Goal: Task Accomplishment & Management: Manage account settings

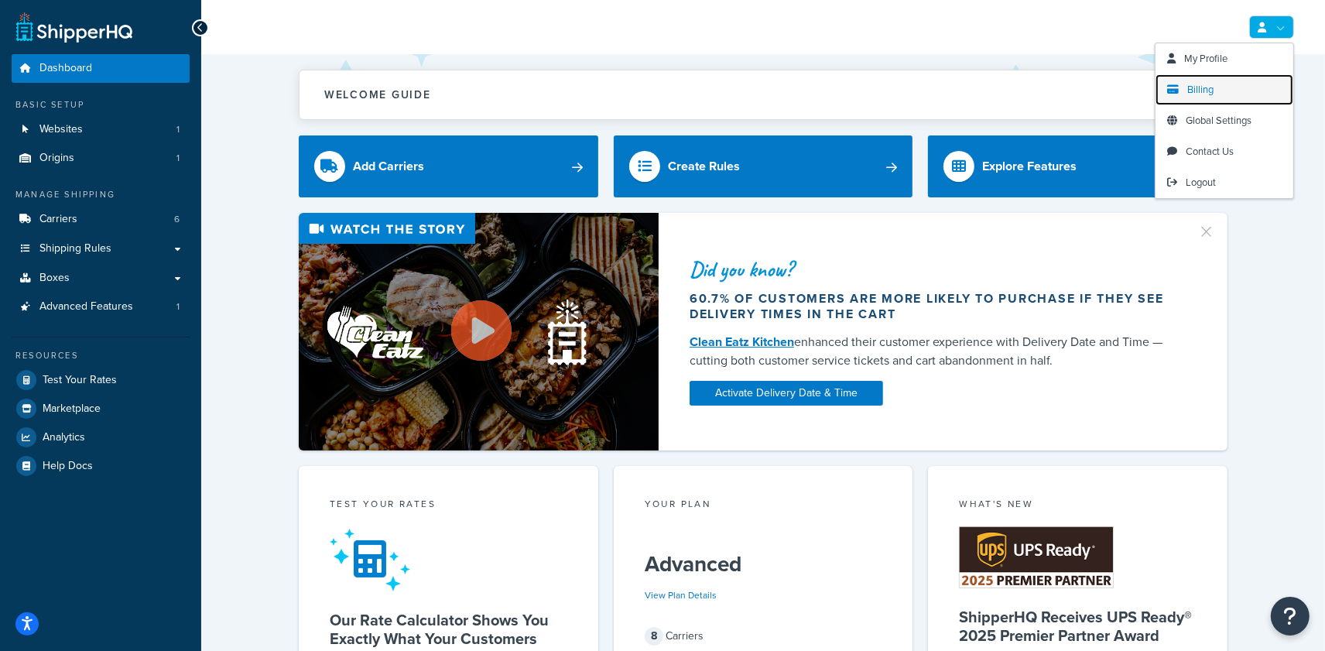
click at [1215, 89] on link "Billing" at bounding box center [1224, 89] width 138 height 31
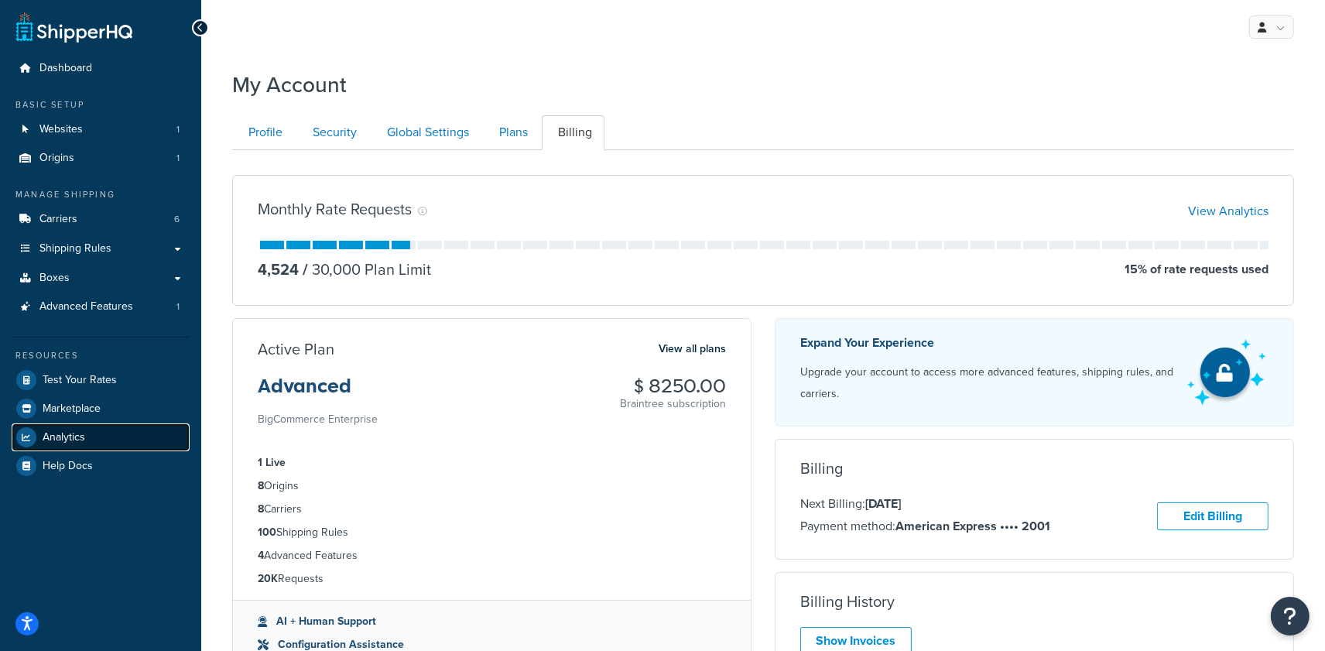
click at [111, 435] on link "Analytics" at bounding box center [101, 437] width 178 height 28
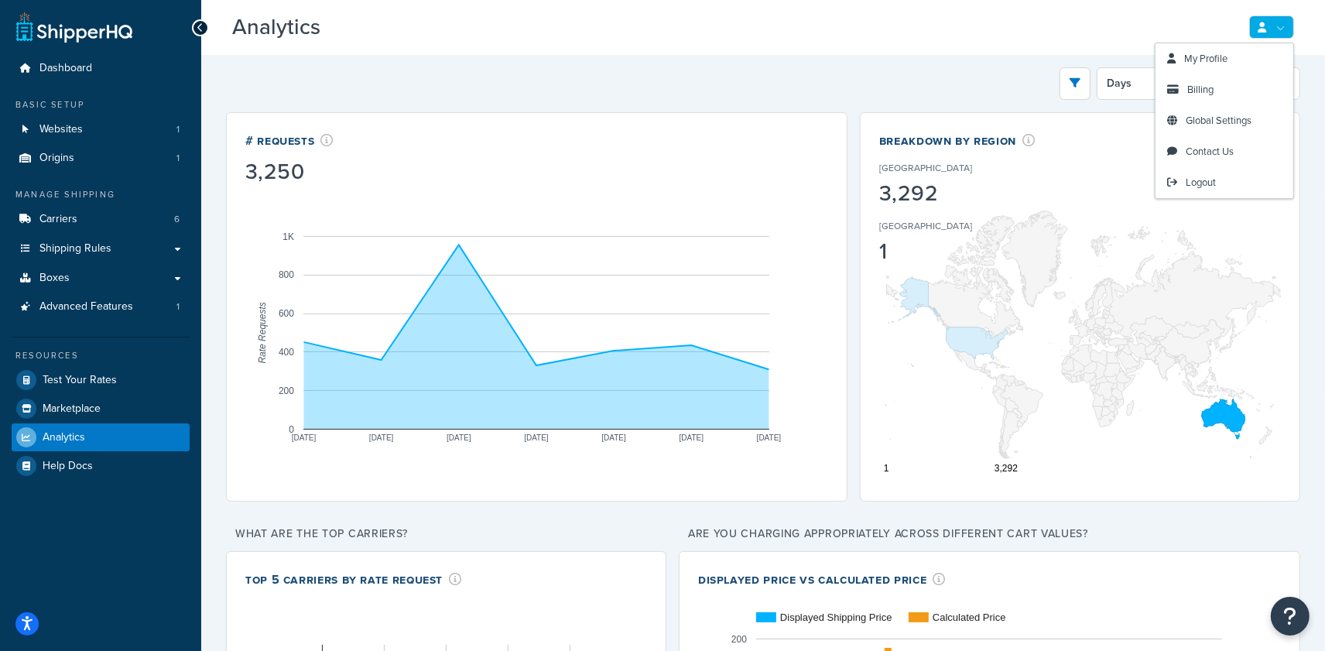
click at [1189, 19] on h3 "Analytics Beta" at bounding box center [727, 27] width 990 height 24
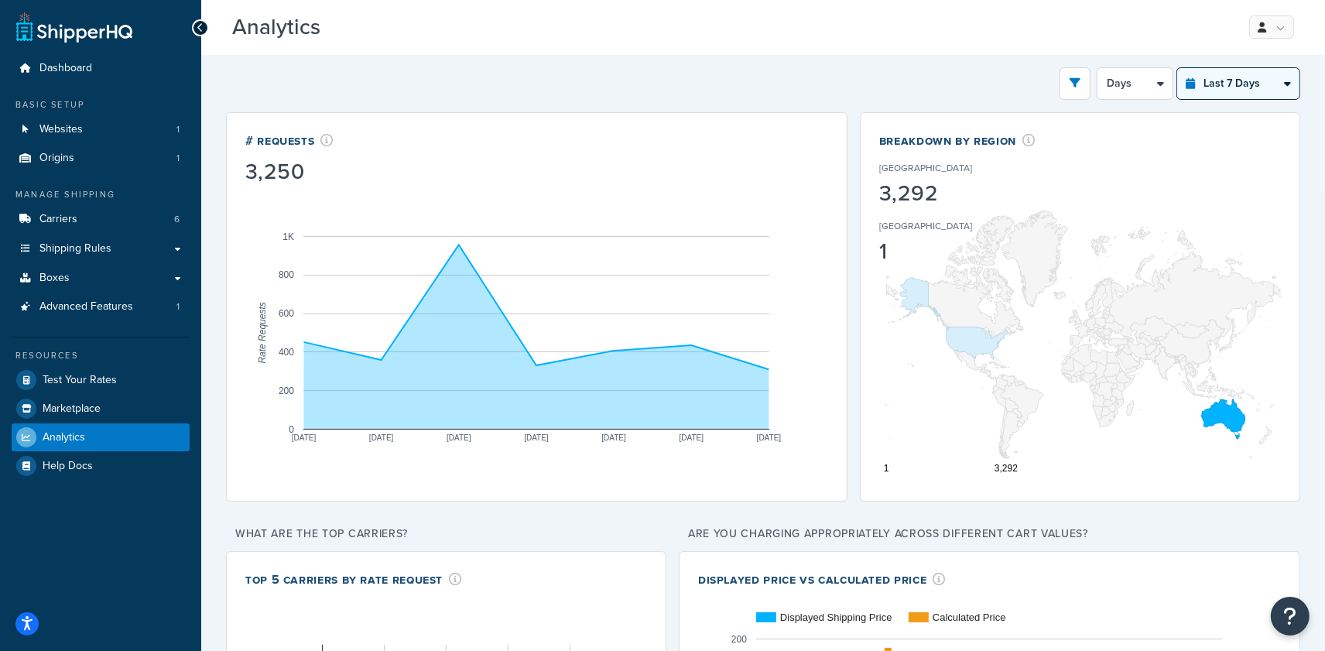
click at [1248, 81] on select "Last 24 Hours Last 7 Days Last 30 Days Last 3 Months Last 6 Months Last 12 Mont…" at bounding box center [1238, 83] width 122 height 31
select select "last_30_days"
click at [1177, 68] on select "Last 24 Hours Last 7 Days Last 30 Days Last 3 Months Last 6 Months Last 12 Mont…" at bounding box center [1238, 83] width 122 height 31
select select "5d"
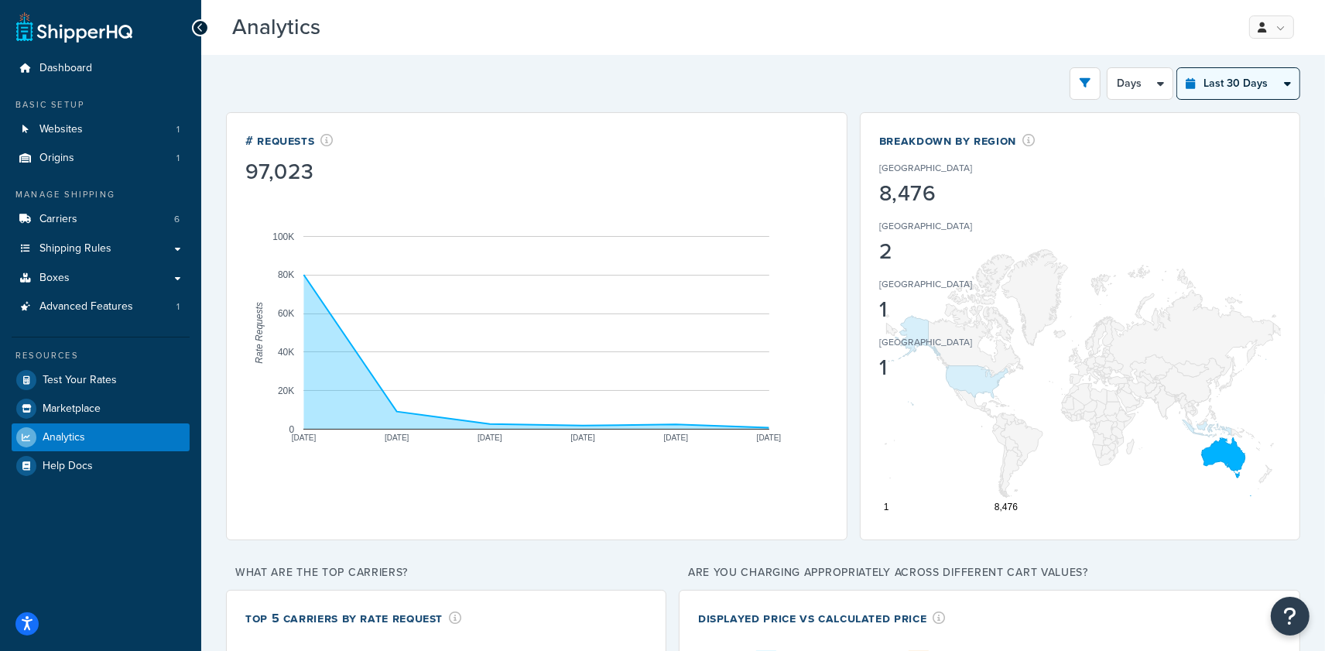
click at [1253, 91] on select "Last 24 Hours Last 7 Days Last 30 Days Last 3 Months Last 6 Months Last 12 Mont…" at bounding box center [1238, 83] width 122 height 31
select select "last_3_months"
click at [1177, 68] on select "Last 24 Hours Last 7 Days Last 30 Days Last 3 Months Last 6 Months Last 12 Mont…" at bounding box center [1238, 83] width 122 height 31
select select "1w"
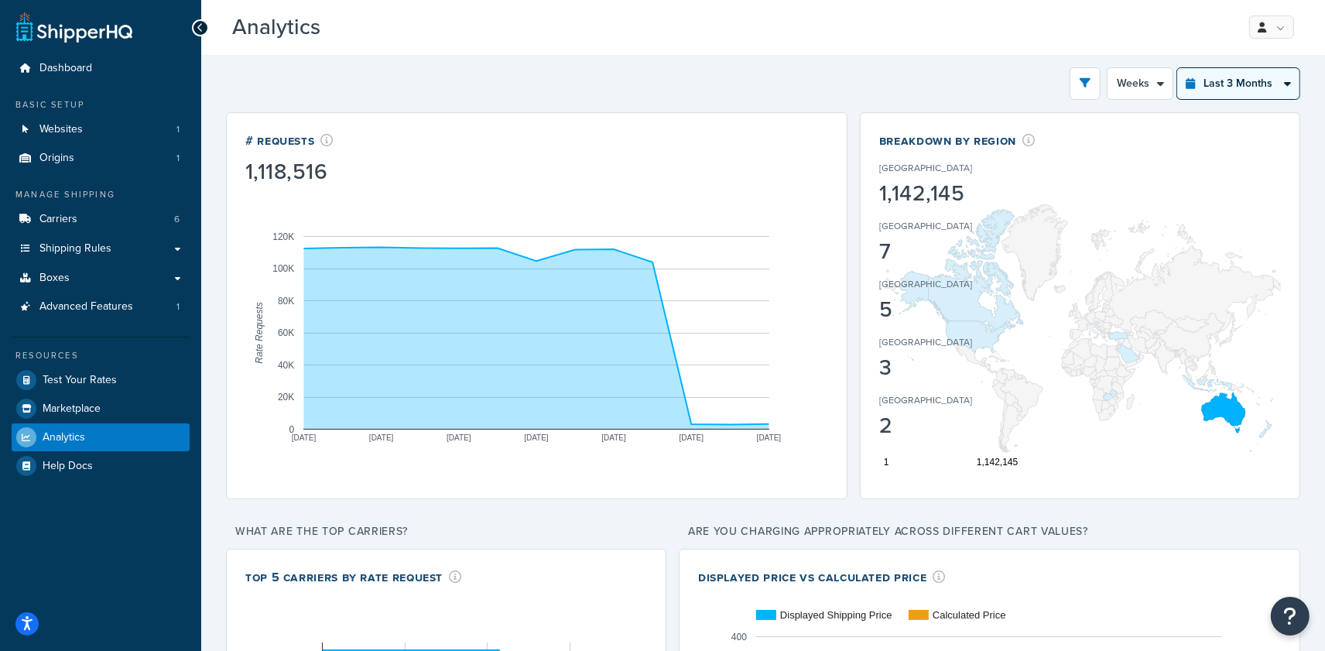
click at [1211, 87] on select "Last 24 Hours Last 7 Days Last 30 Days Last 3 Months Last 6 Months Last 12 Mont…" at bounding box center [1238, 83] width 122 height 31
select select "last_6_months"
click at [1177, 68] on select "Last 24 Hours Last 7 Days Last 30 Days Last 3 Months Last 6 Months Last 12 Mont…" at bounding box center [1238, 83] width 122 height 31
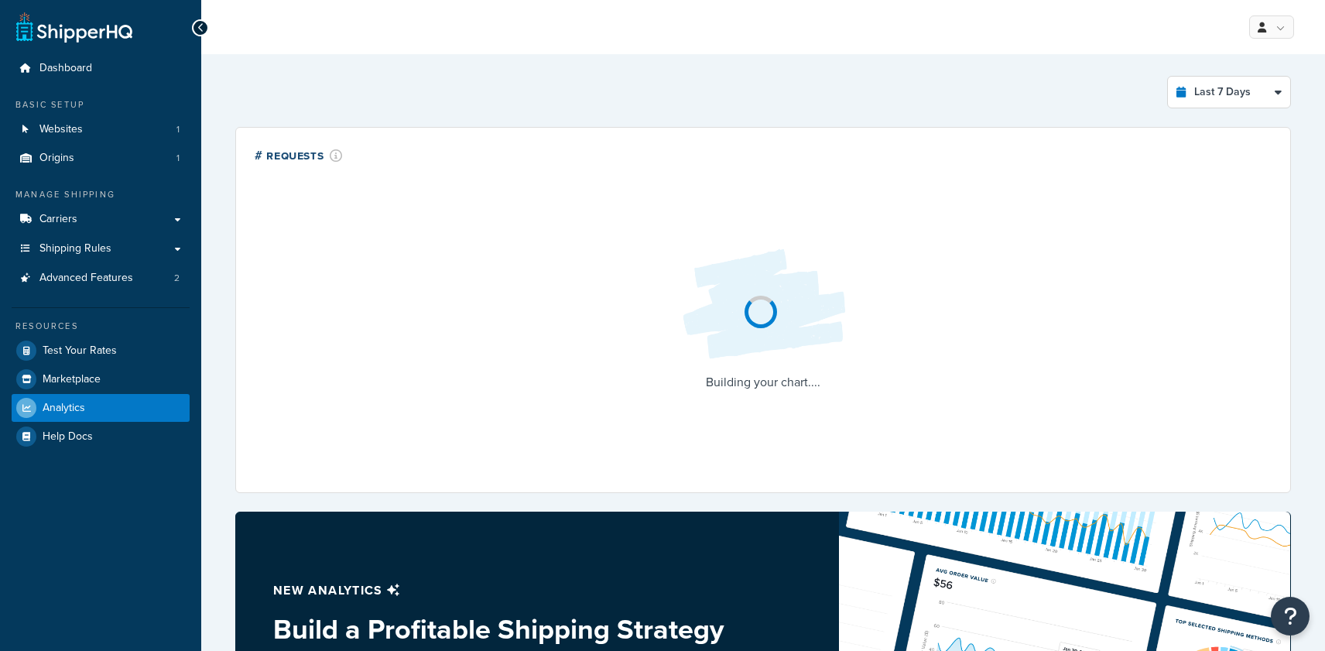
select select "last_7_days"
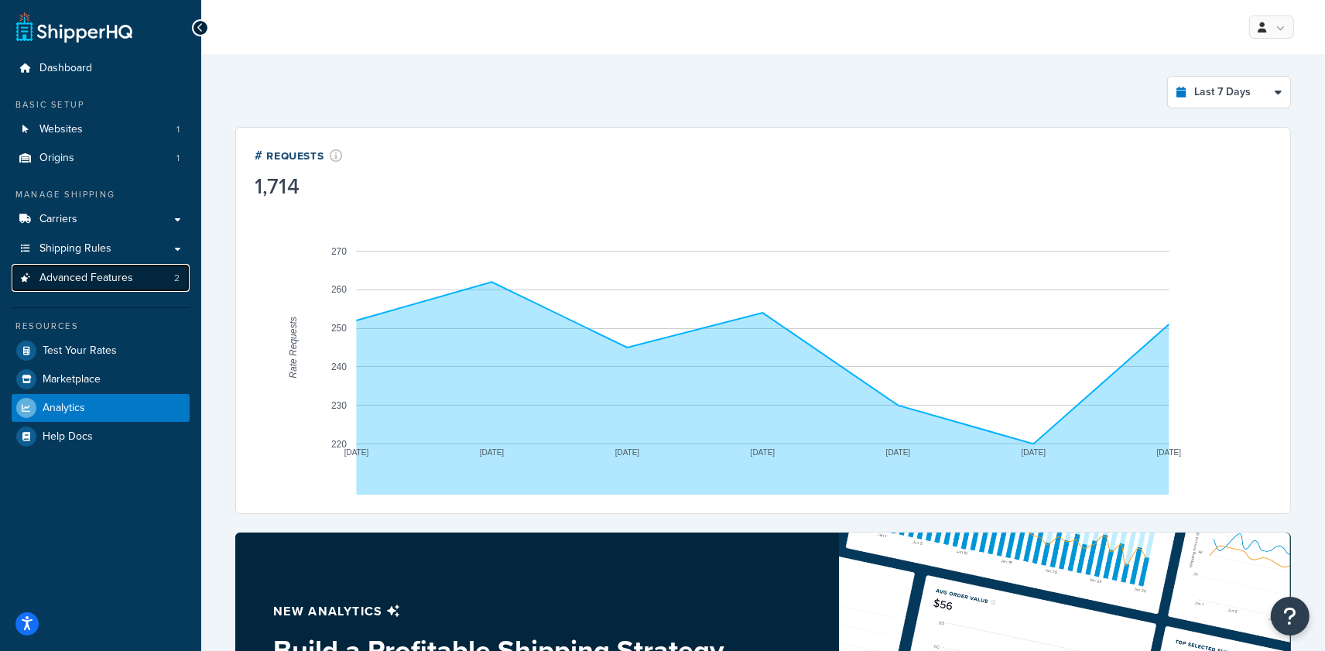
click at [61, 272] on span "Advanced Features" at bounding box center [86, 278] width 94 height 13
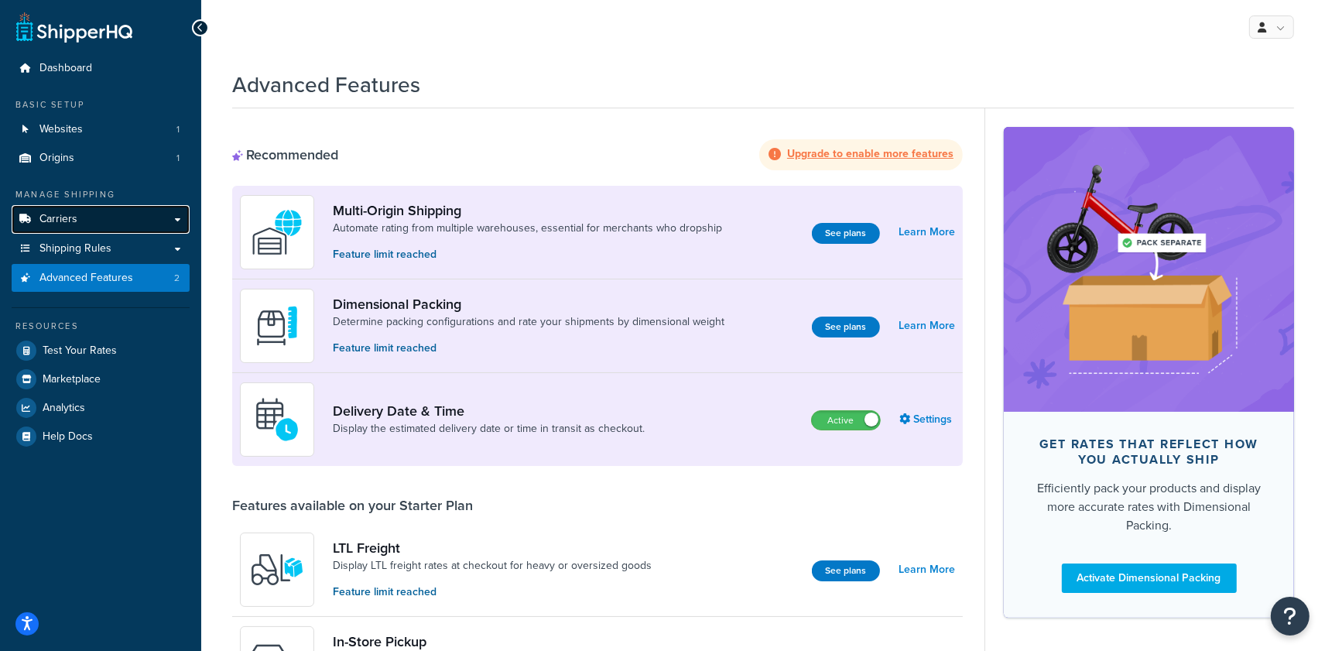
click at [74, 221] on span "Carriers" at bounding box center [58, 219] width 38 height 13
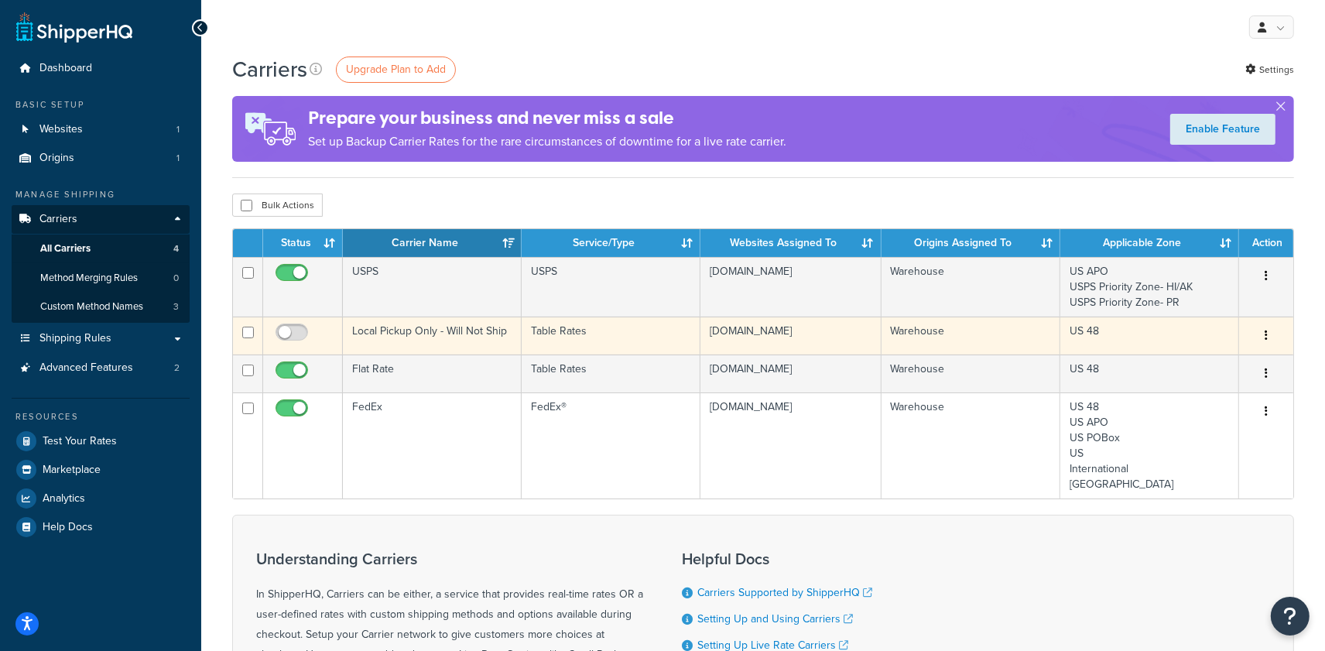
click at [490, 332] on td "Local Pickup Only - Will Not Ship" at bounding box center [432, 335] width 179 height 38
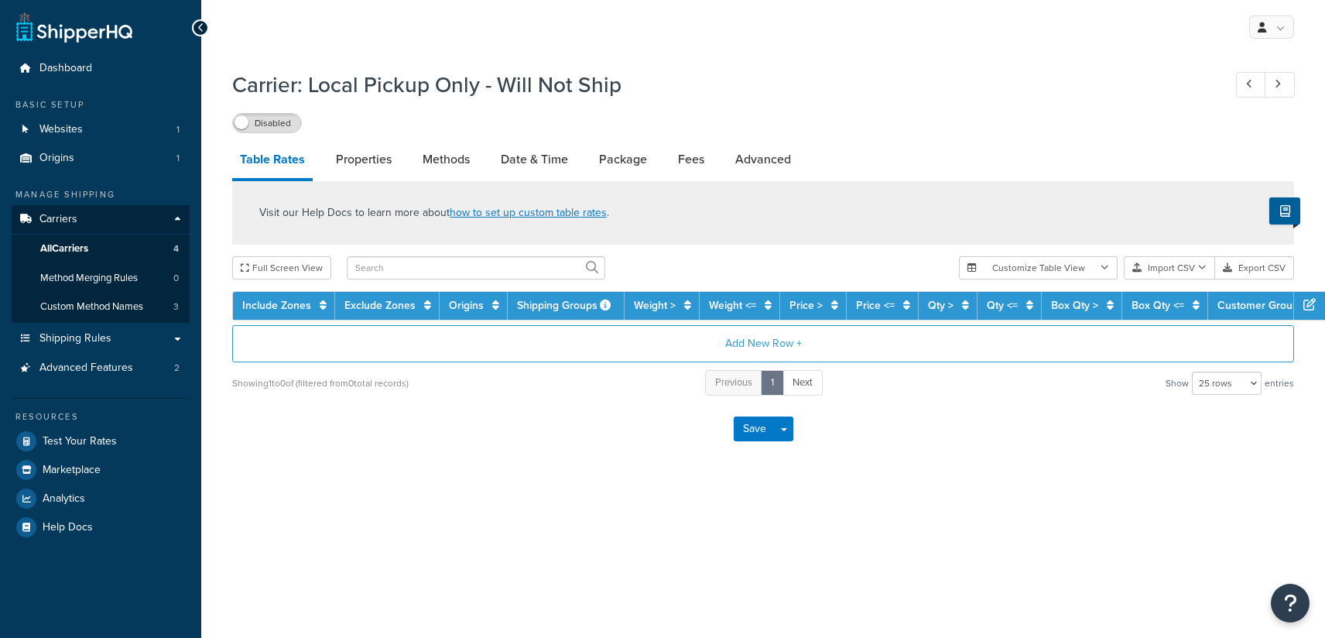
select select "25"
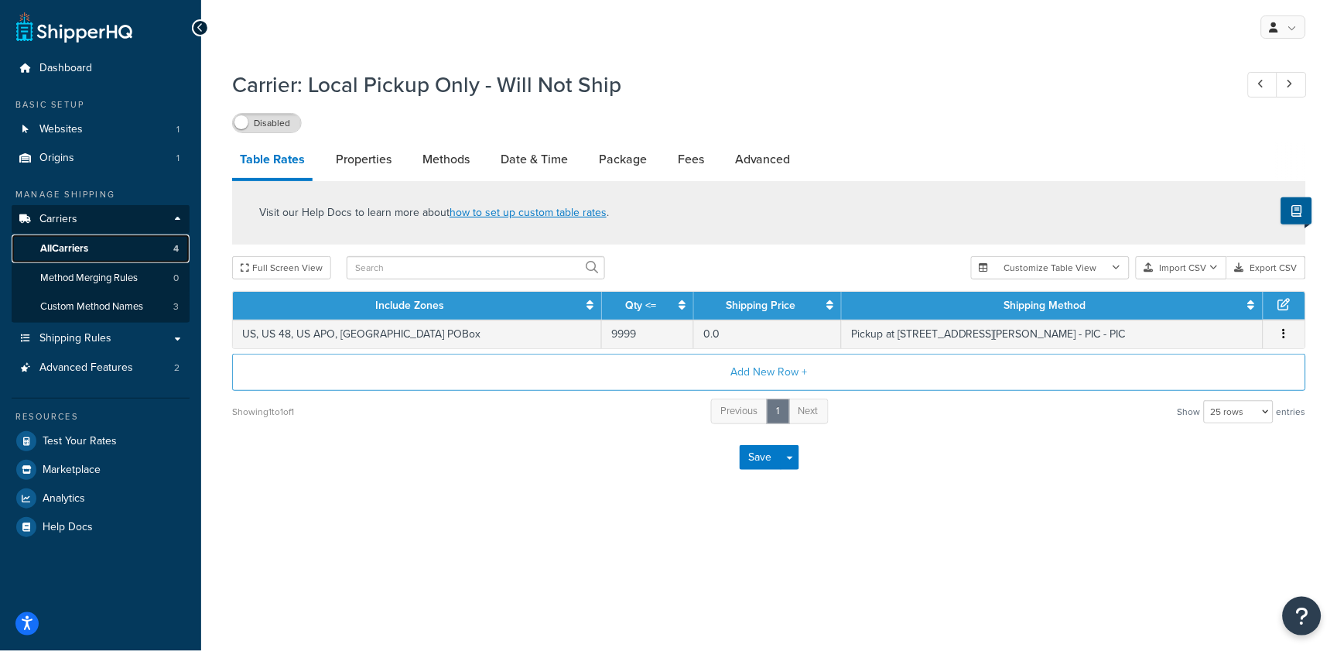
click at [100, 245] on link "All Carriers 4" at bounding box center [101, 248] width 178 height 29
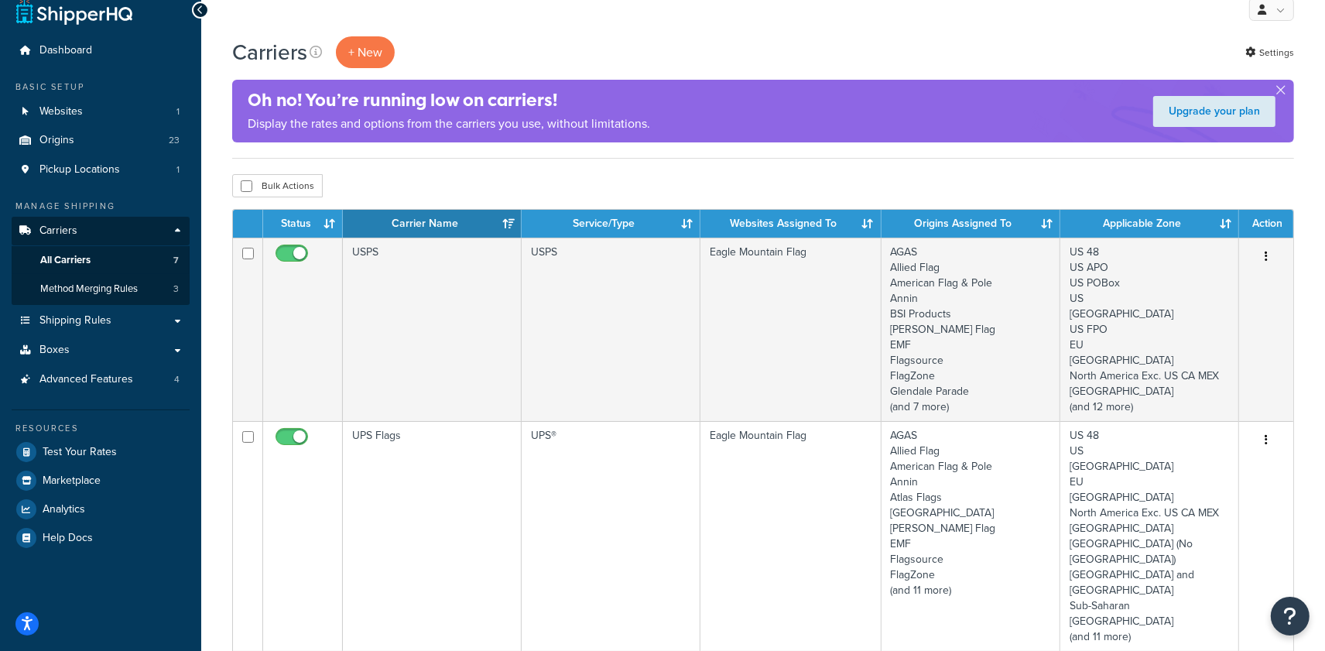
scroll to position [43, 0]
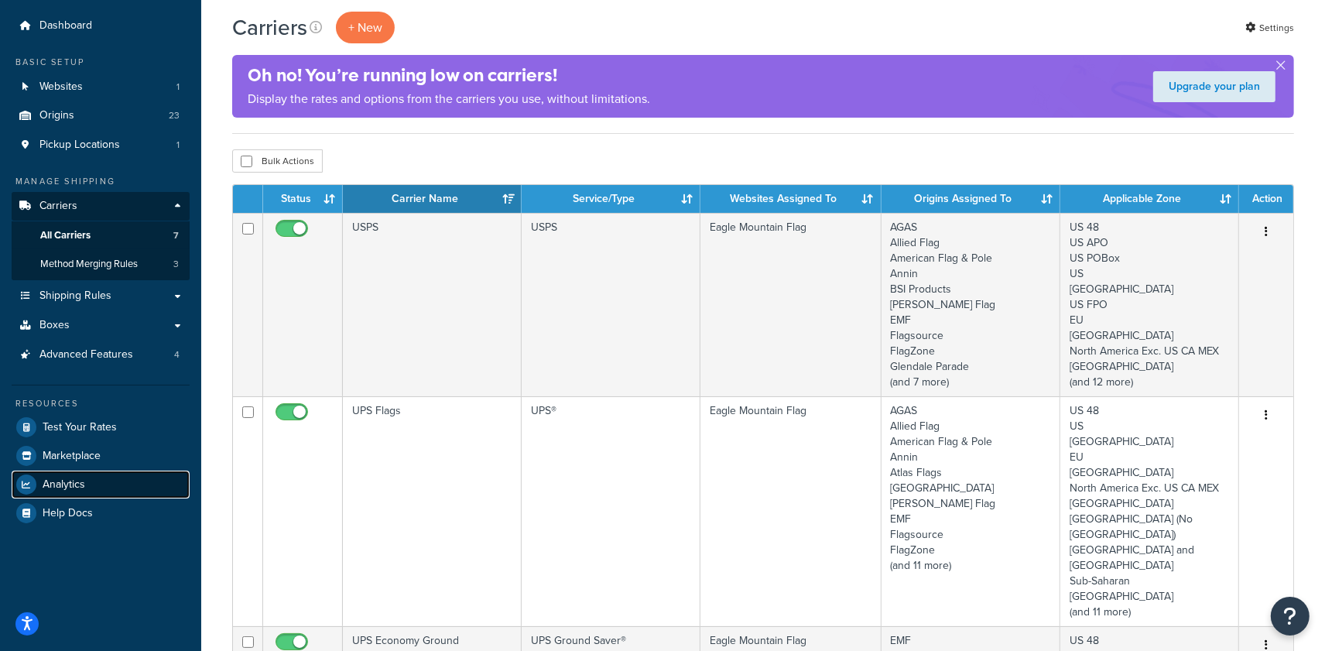
click at [96, 477] on link "Analytics" at bounding box center [101, 484] width 178 height 28
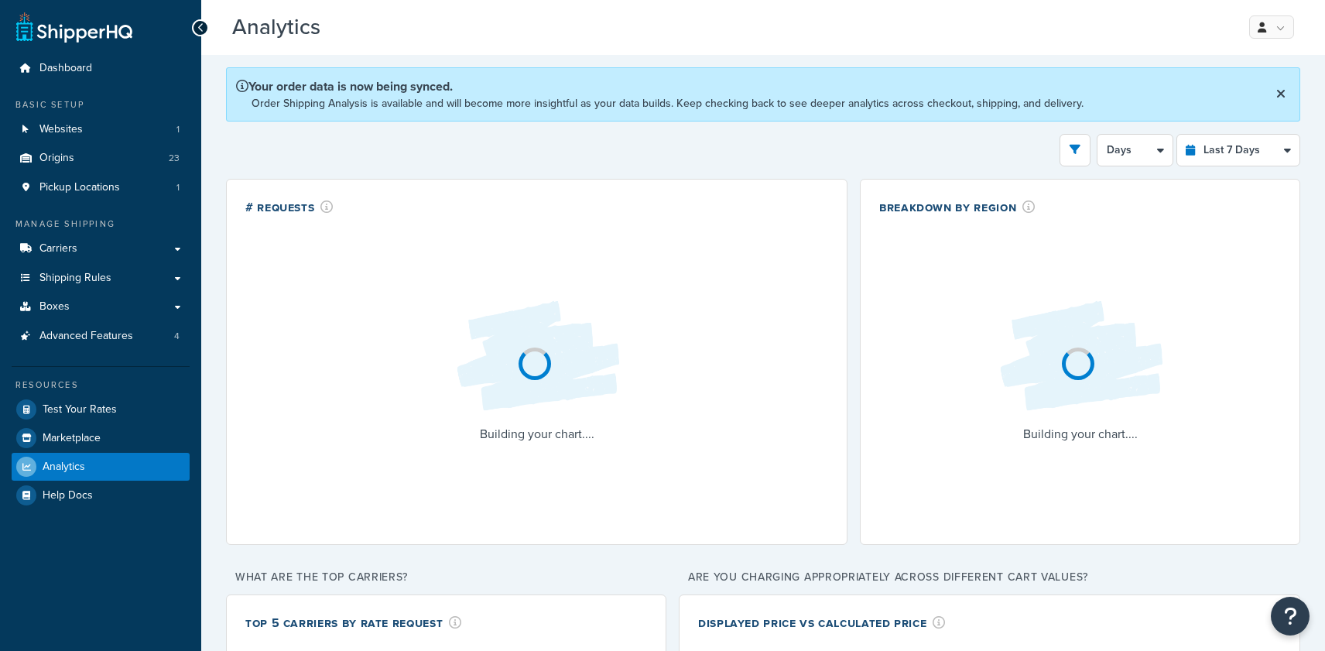
select select "last_7_days"
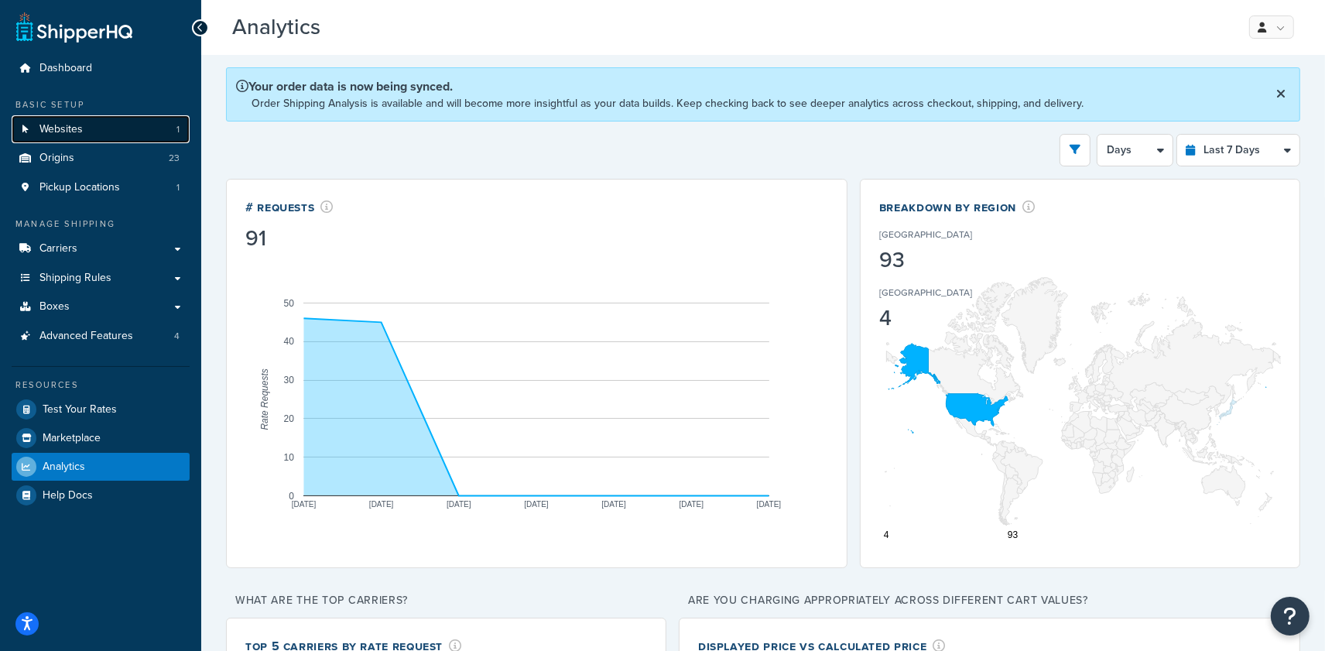
click at [92, 127] on link "Websites 1" at bounding box center [101, 129] width 178 height 29
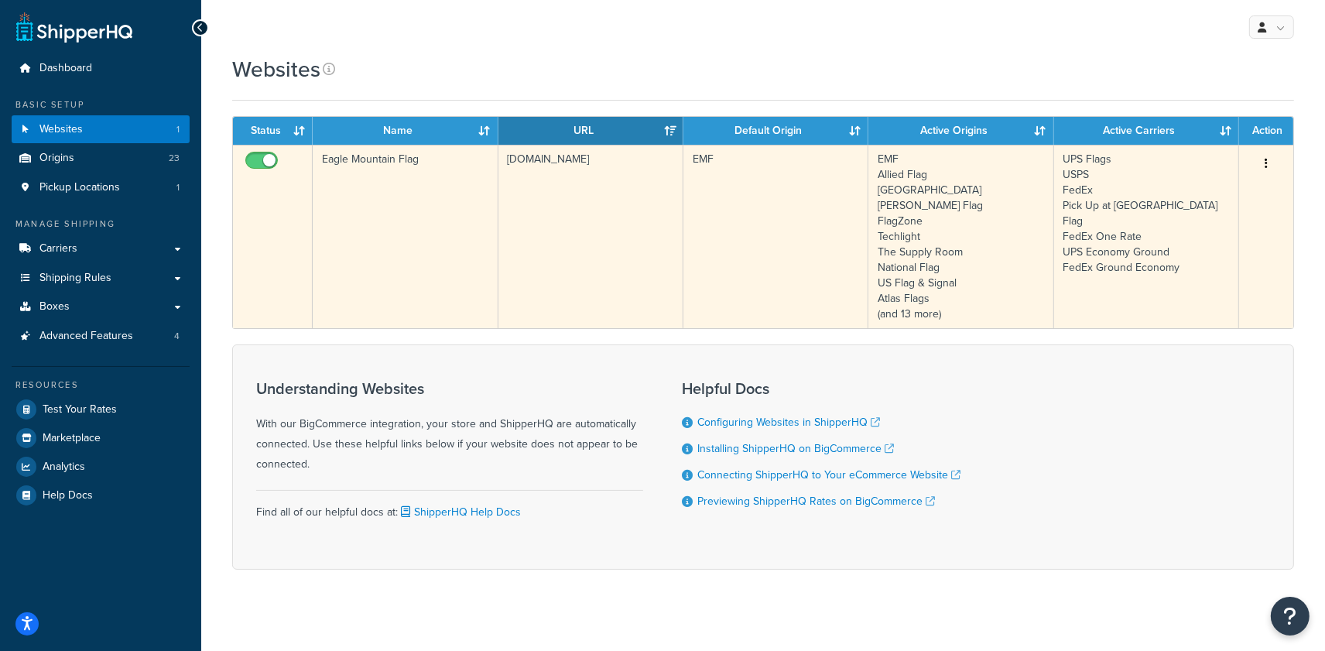
click at [556, 182] on td "[DOMAIN_NAME]" at bounding box center [590, 236] width 185 height 183
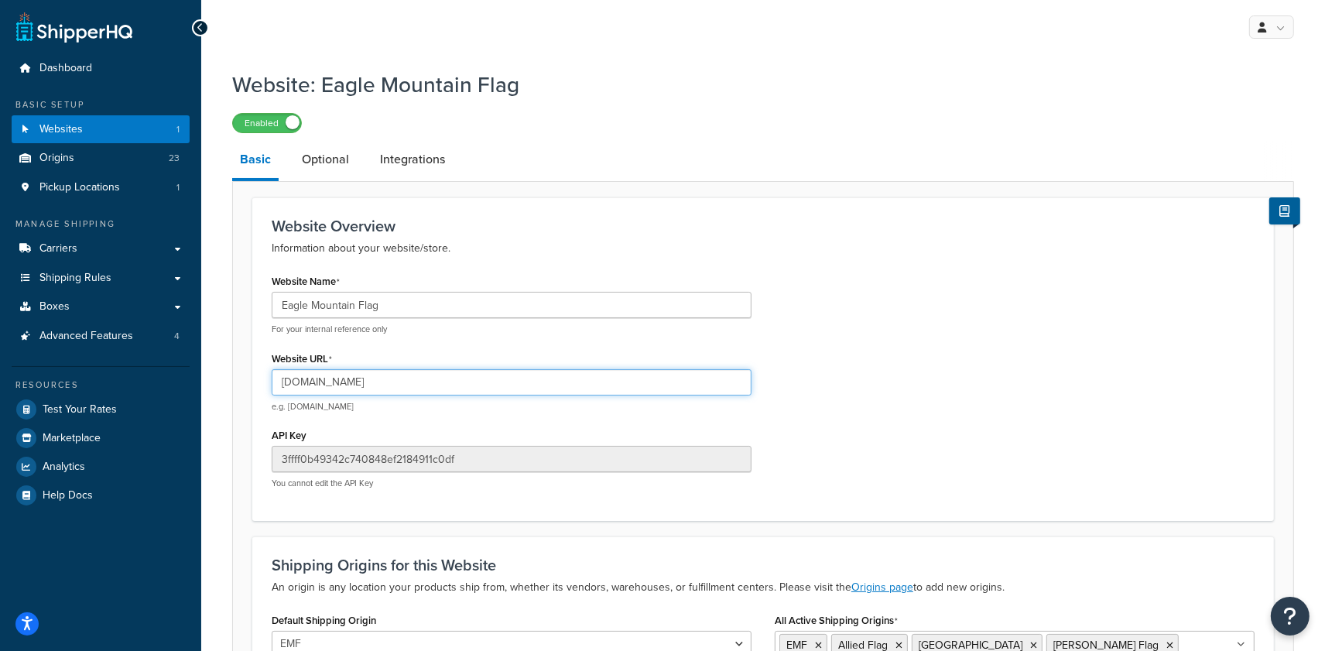
click at [344, 388] on input "emflag.com" at bounding box center [512, 382] width 480 height 26
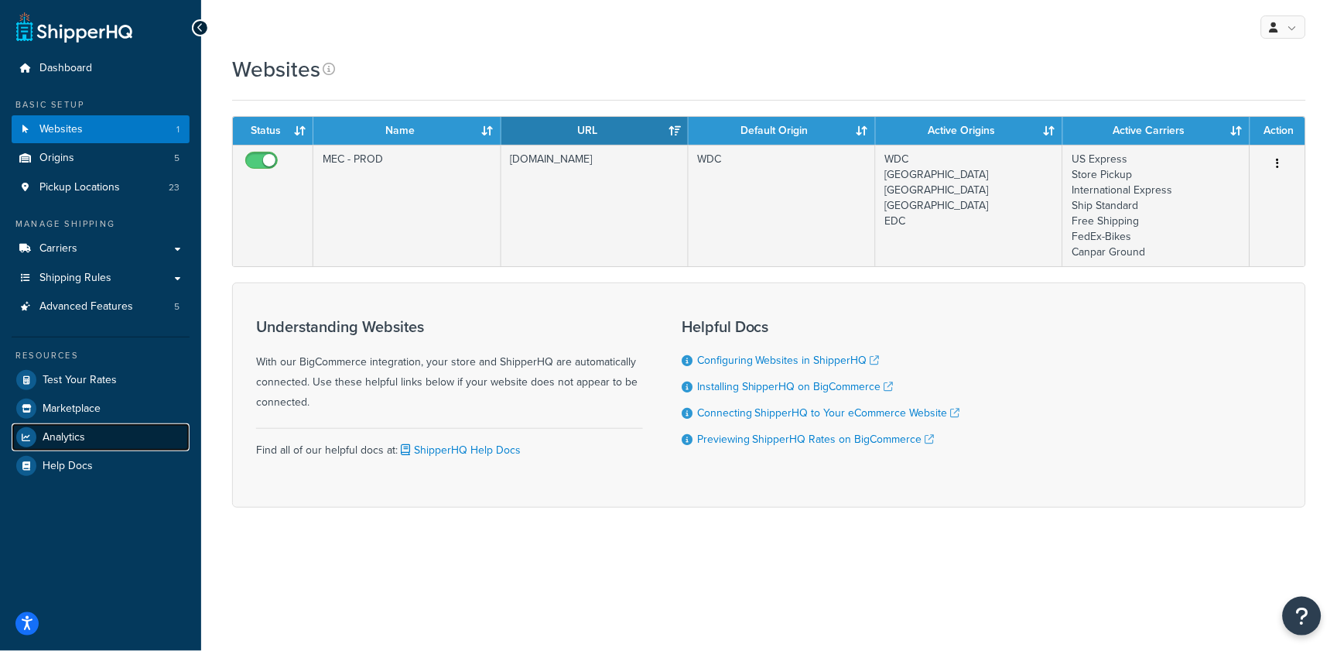
click at [107, 445] on link "Analytics" at bounding box center [101, 437] width 178 height 28
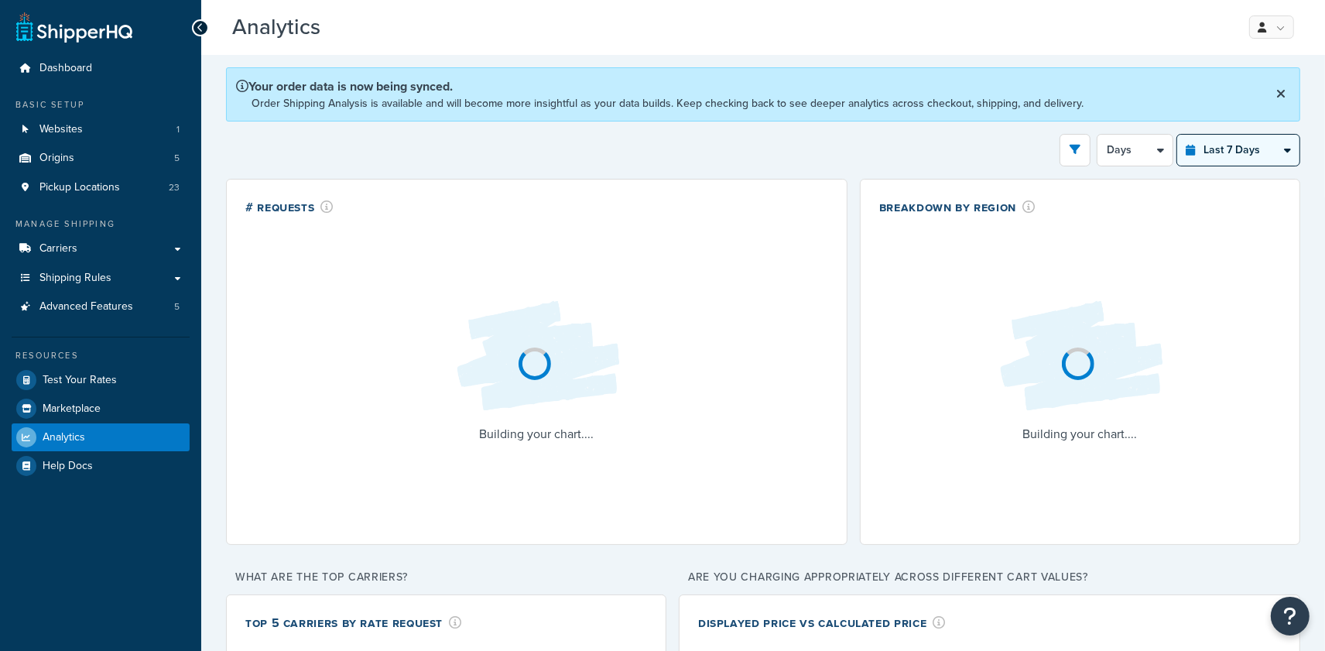
click at [1239, 143] on select "Last 24 Hours Last 7 Days Last 30 Days Last 3 Months Last 6 Months Last 12 Mont…" at bounding box center [1238, 150] width 122 height 31
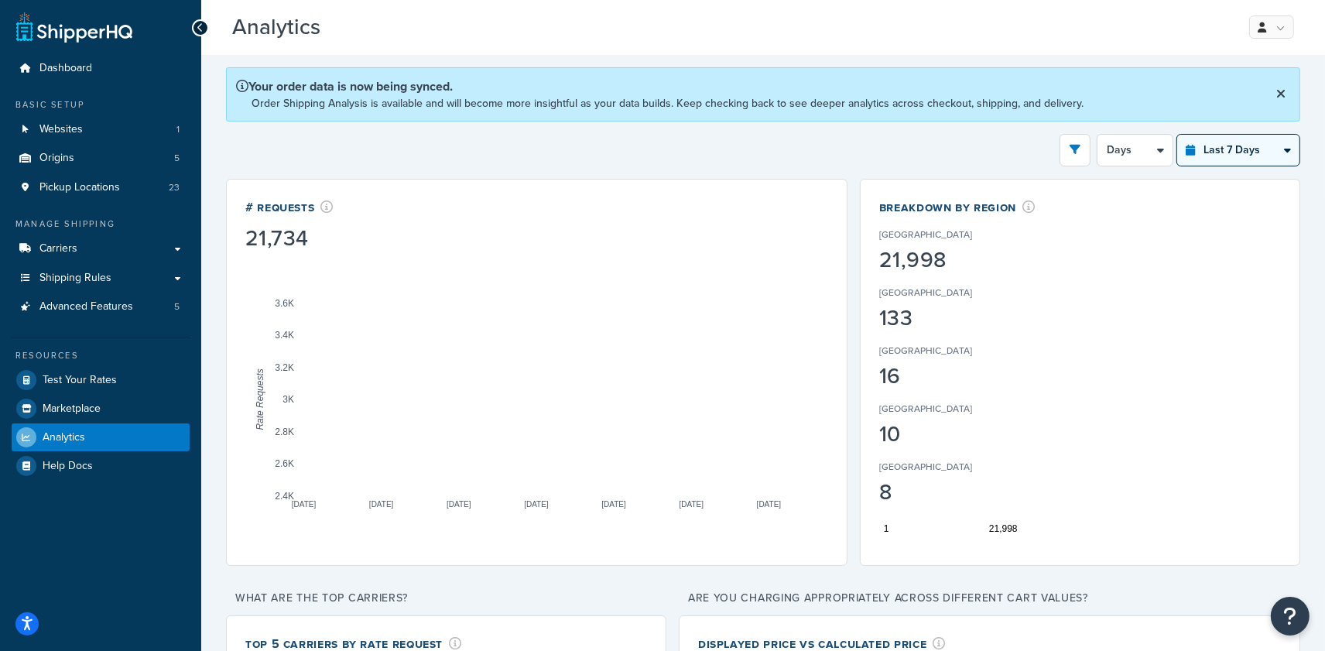
select select "last_3_months"
click at [1177, 135] on select "Last 24 Hours Last 7 Days Last 30 Days Last 3 Months Last 6 Months Last 12 Mont…" at bounding box center [1238, 150] width 122 height 31
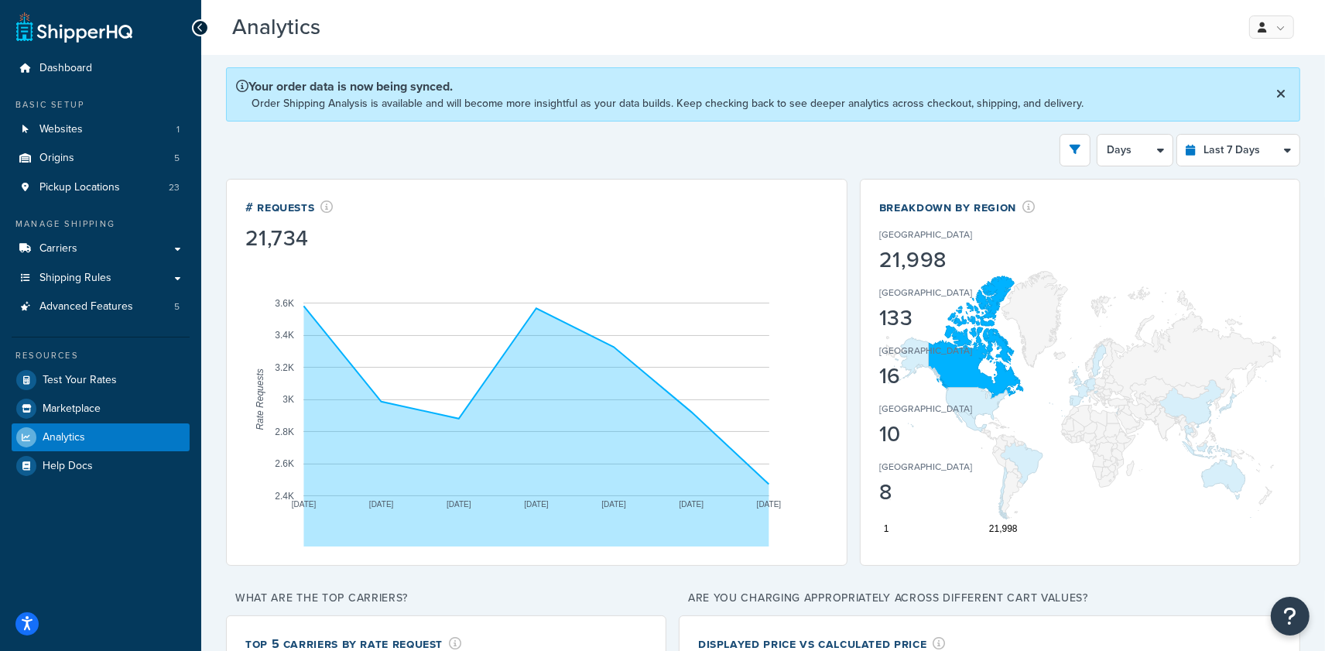
select select "1w"
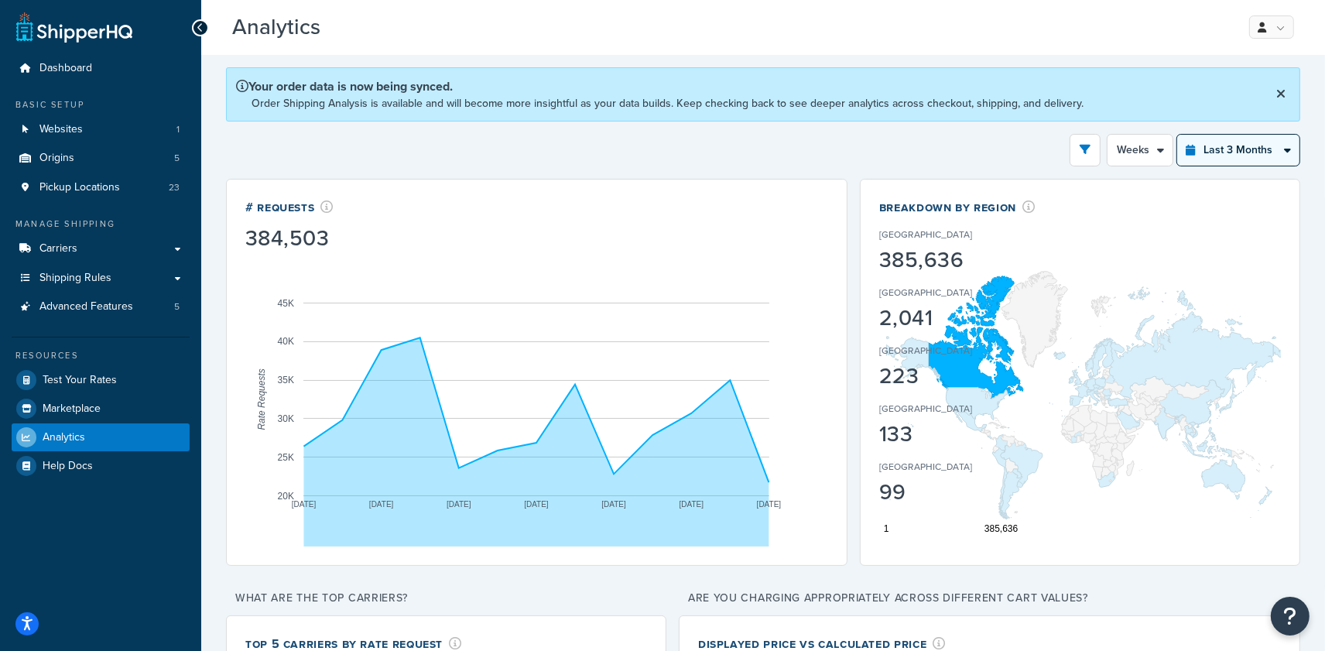
click at [1232, 153] on select "Last 24 Hours Last 7 Days Last 30 Days Last 3 Months Last 6 Months Last 12 Mont…" at bounding box center [1238, 150] width 122 height 31
select select "last_year"
click at [1177, 135] on select "Last 24 Hours Last 7 Days Last 30 Days Last 3 Months Last 6 Months Last 12 Mont…" at bounding box center [1238, 150] width 122 height 31
select select "1M"
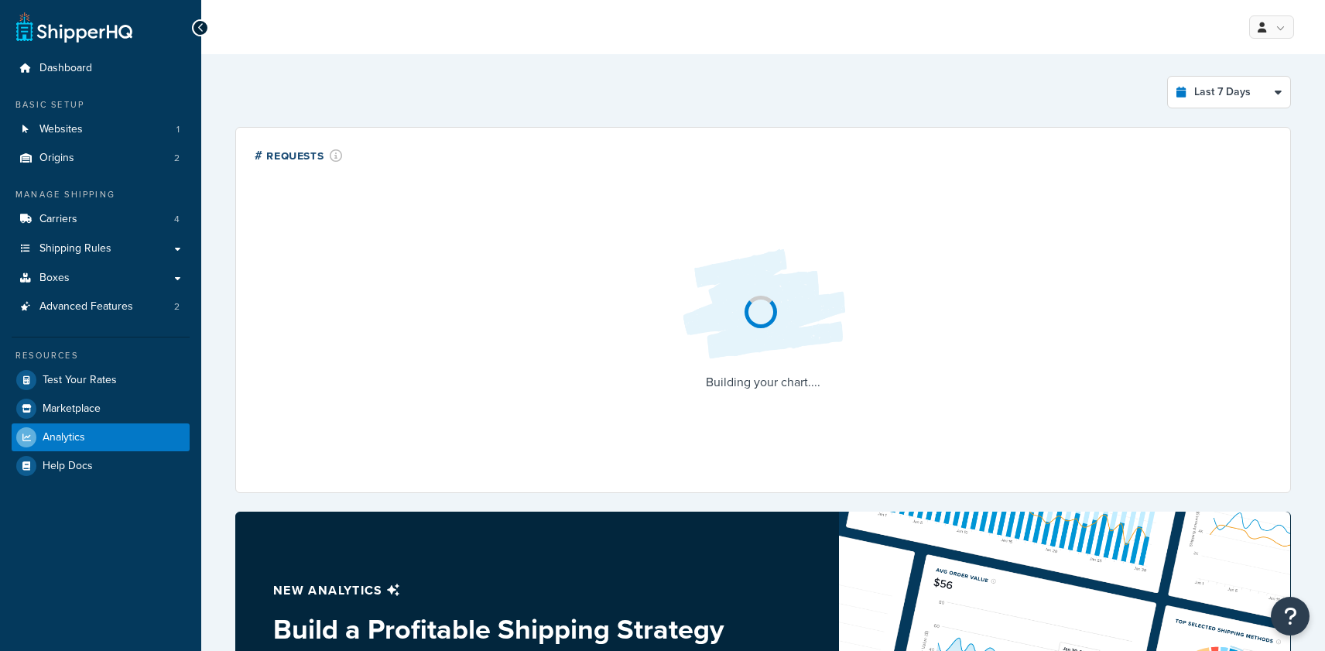
select select "last_7_days"
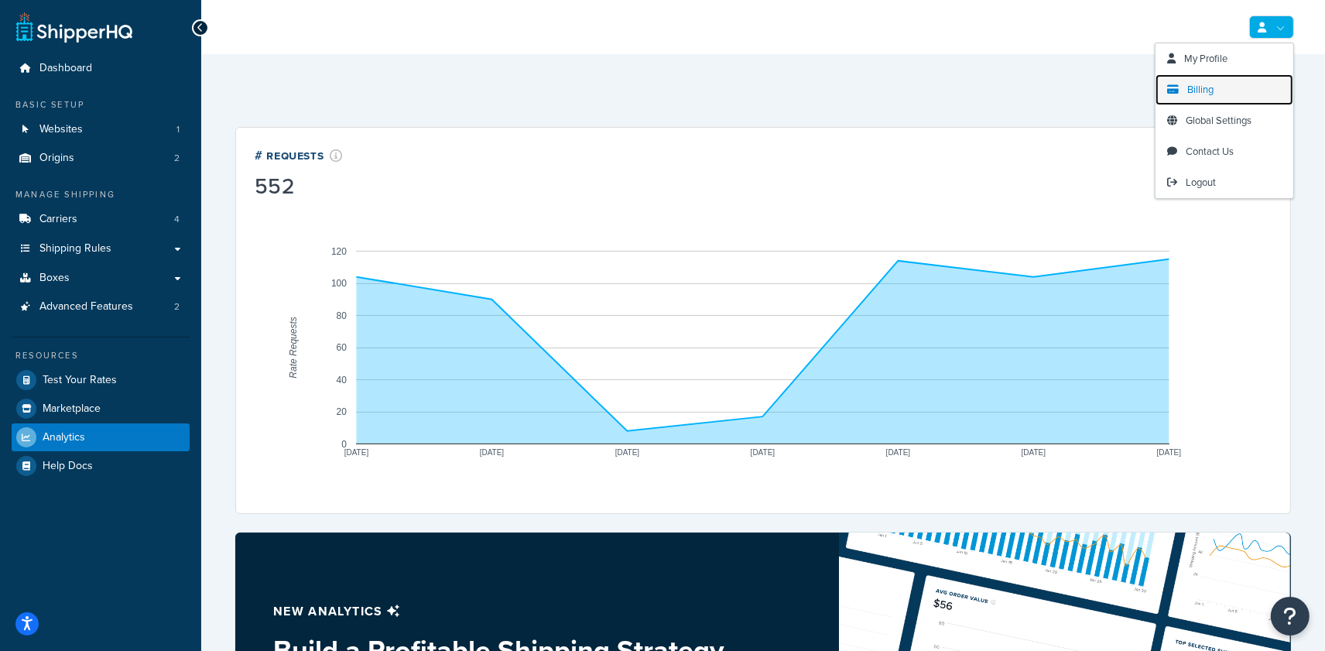
click at [1215, 97] on link "Billing" at bounding box center [1224, 89] width 138 height 31
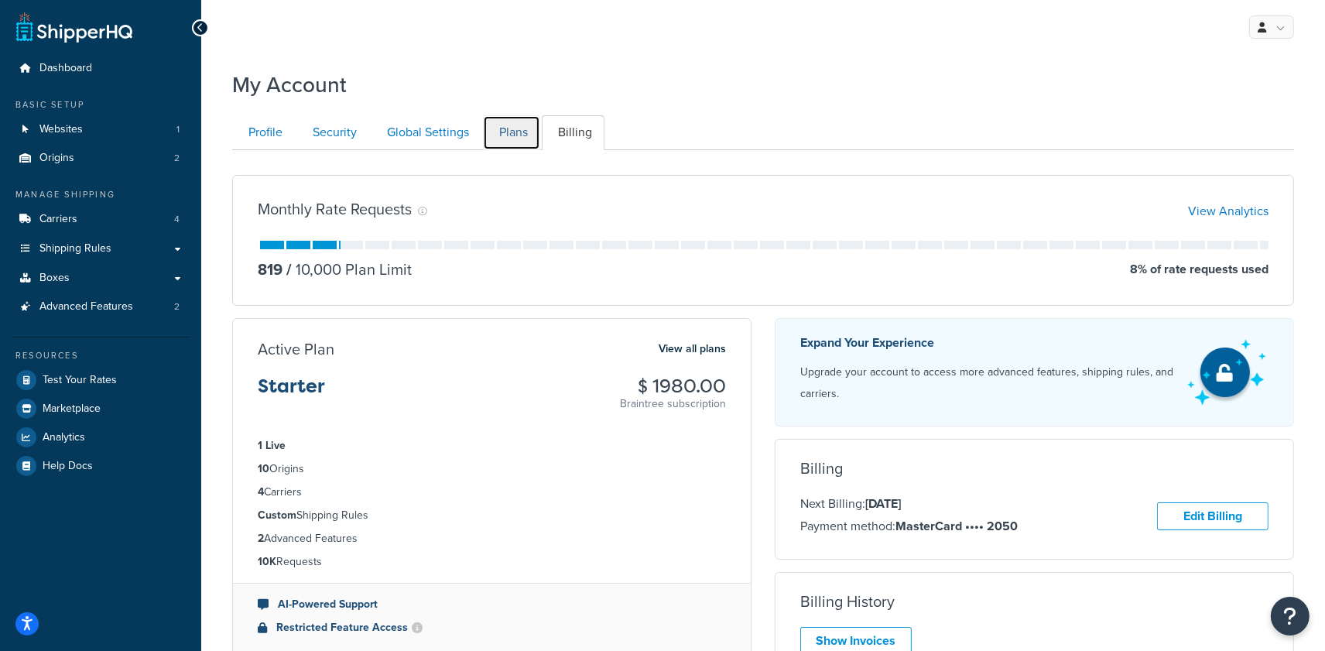
drag, startPoint x: 517, startPoint y: 125, endPoint x: 510, endPoint y: 168, distance: 43.1
click at [517, 126] on link "Plans" at bounding box center [511, 132] width 57 height 35
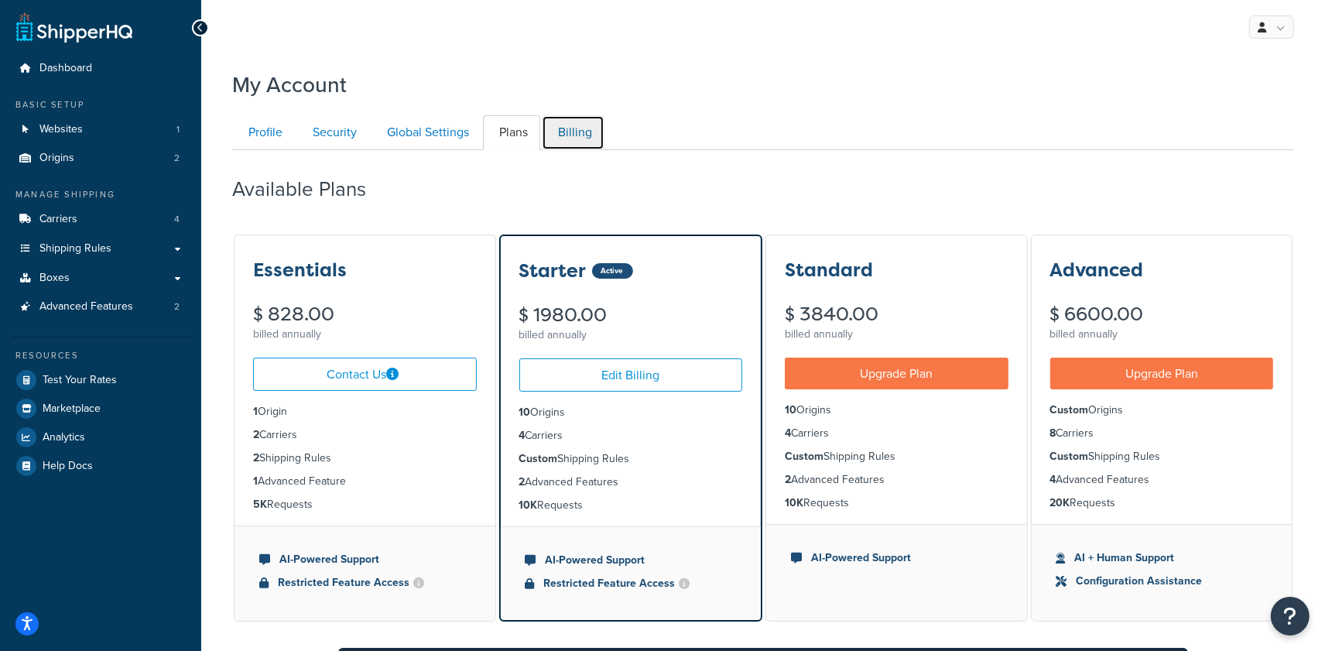
click at [583, 133] on link "Billing" at bounding box center [573, 132] width 63 height 35
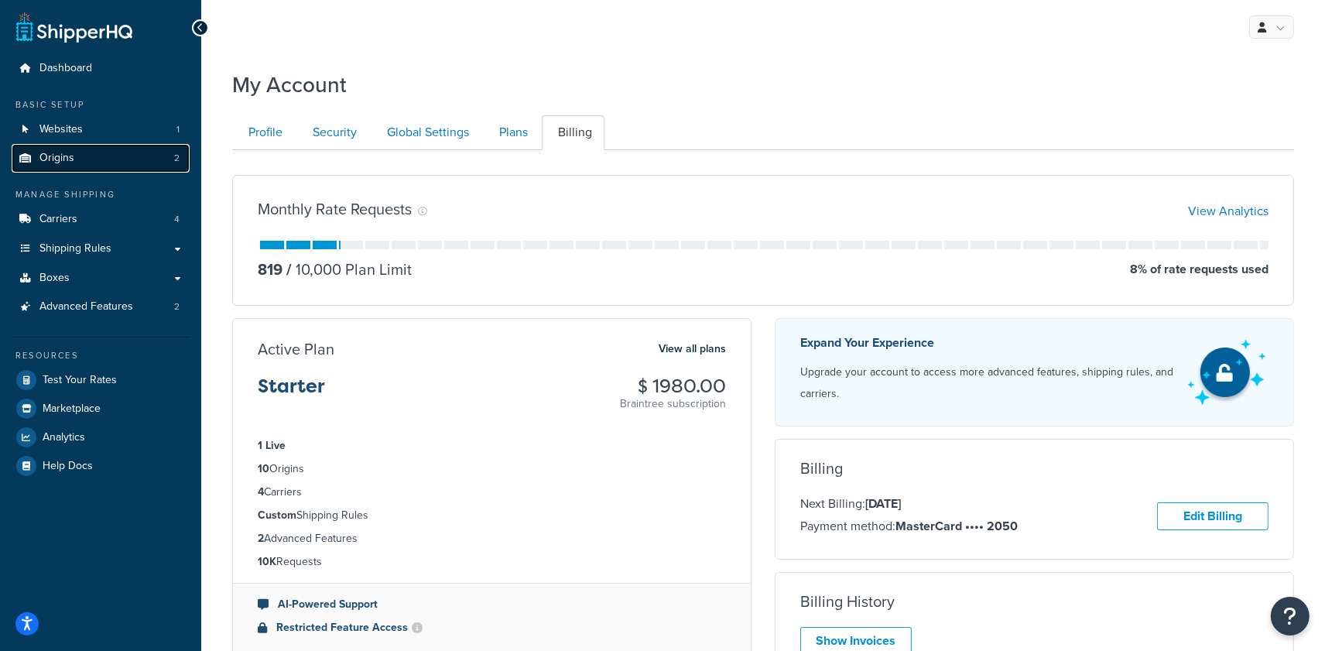
click at [87, 148] on link "Origins 2" at bounding box center [101, 158] width 178 height 29
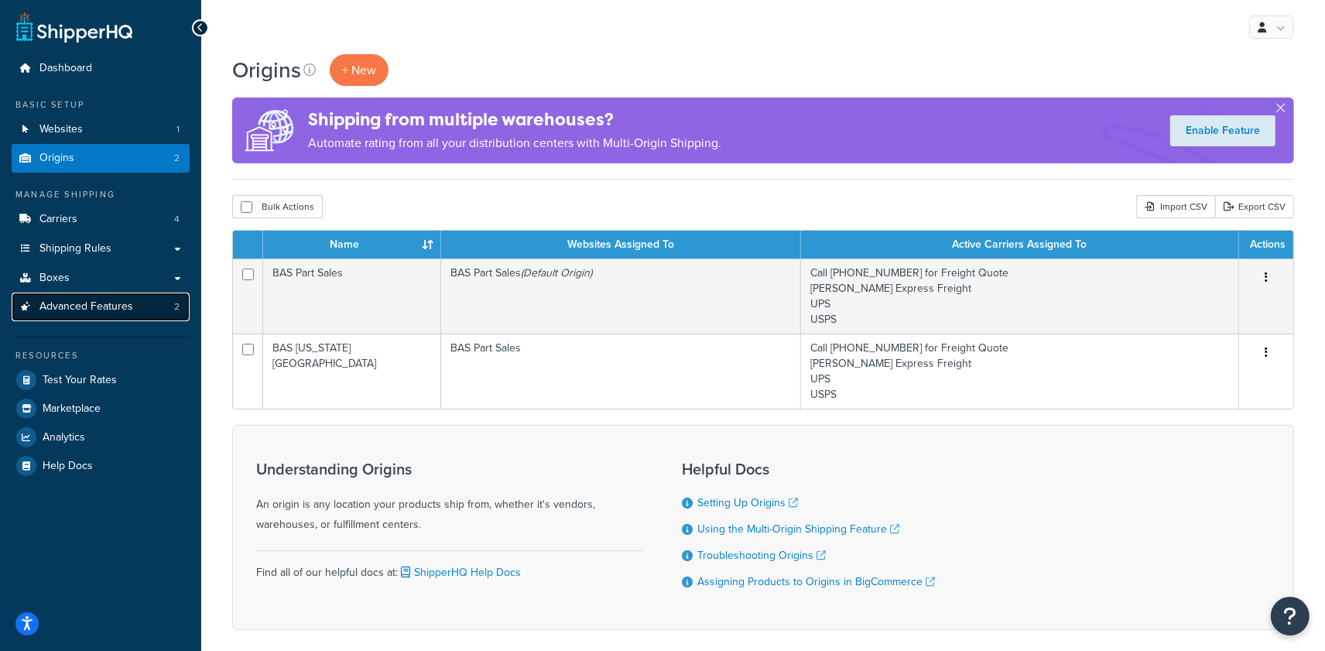
click at [121, 300] on span "Advanced Features" at bounding box center [86, 306] width 94 height 13
